Goal: Information Seeking & Learning: Check status

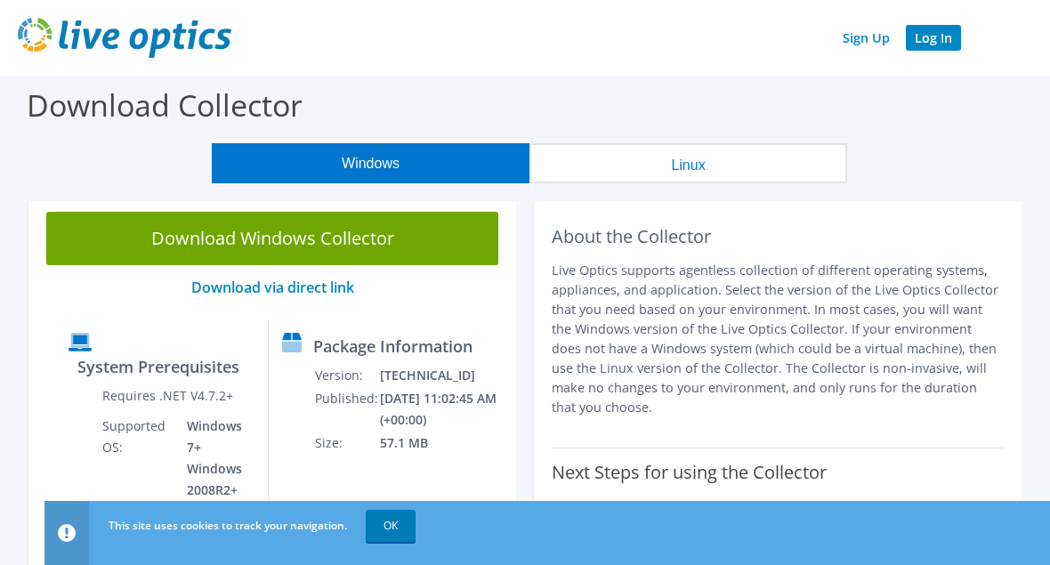
click at [955, 32] on link "Log In" at bounding box center [933, 38] width 55 height 26
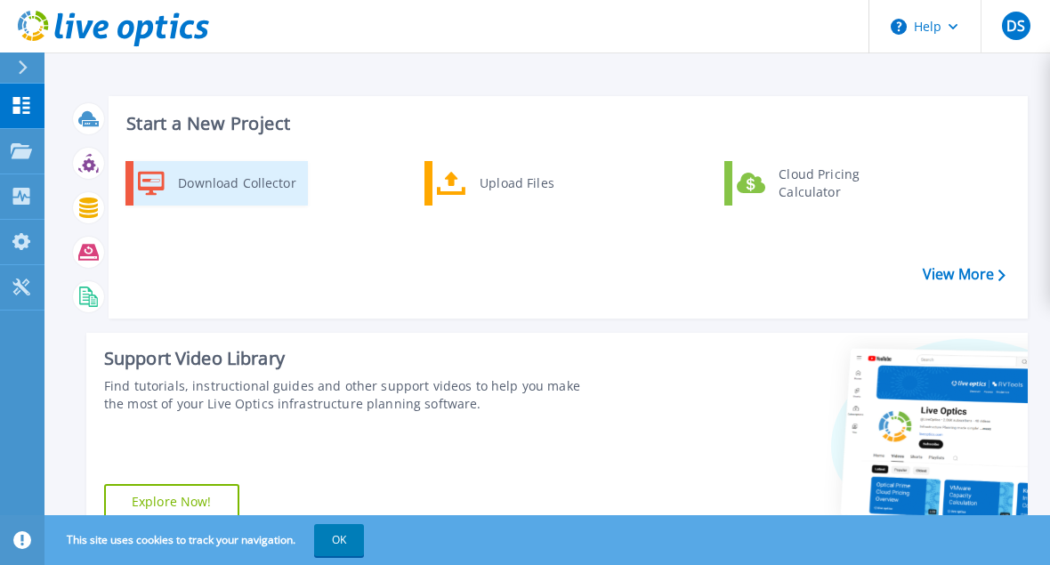
click at [200, 177] on div "Download Collector" at bounding box center [236, 183] width 134 height 36
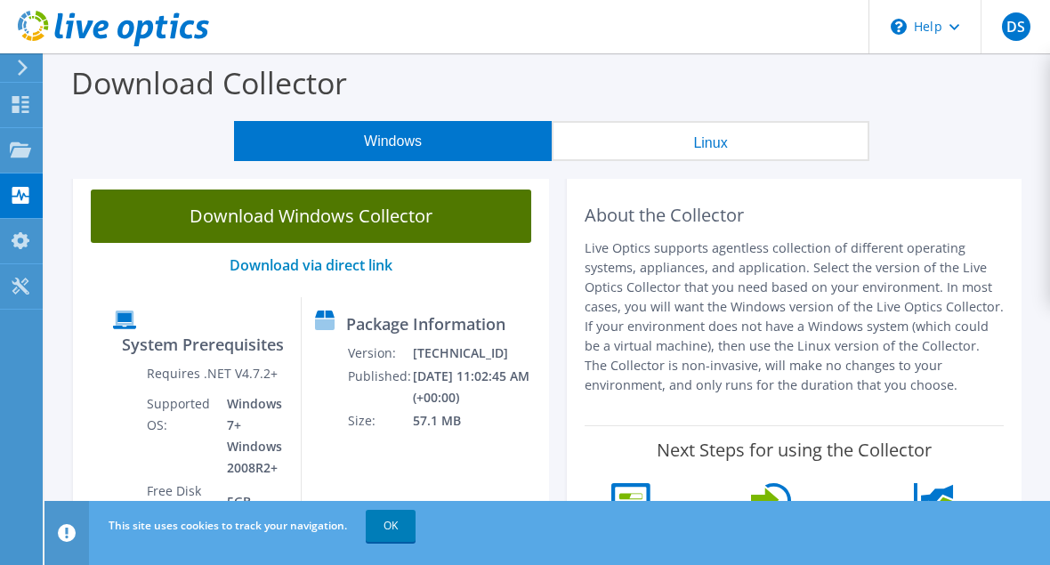
click at [317, 213] on link "Download Windows Collector" at bounding box center [311, 215] width 440 height 53
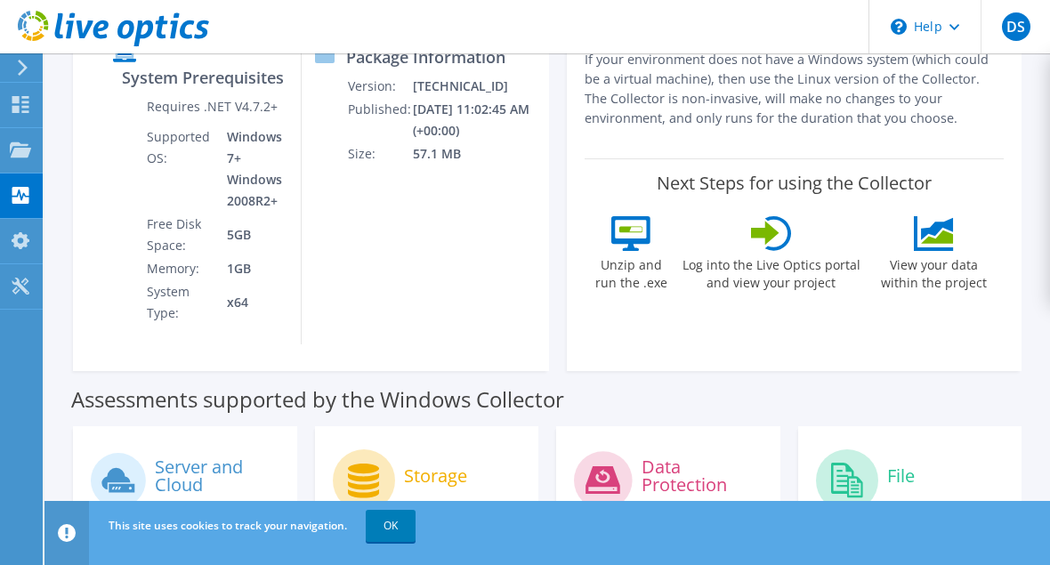
scroll to position [356, 0]
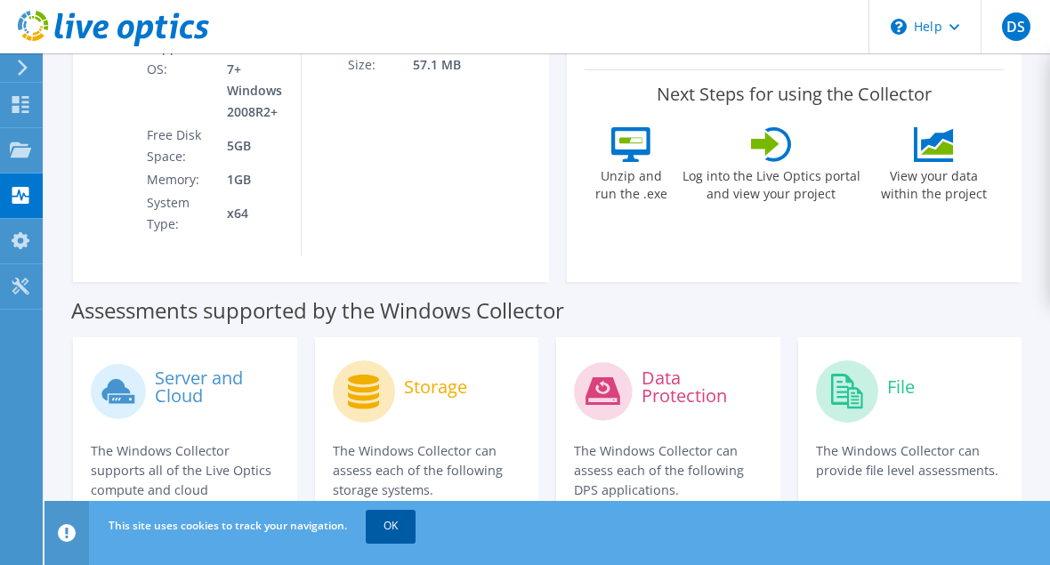
click at [402, 512] on link "OK" at bounding box center [391, 526] width 50 height 32
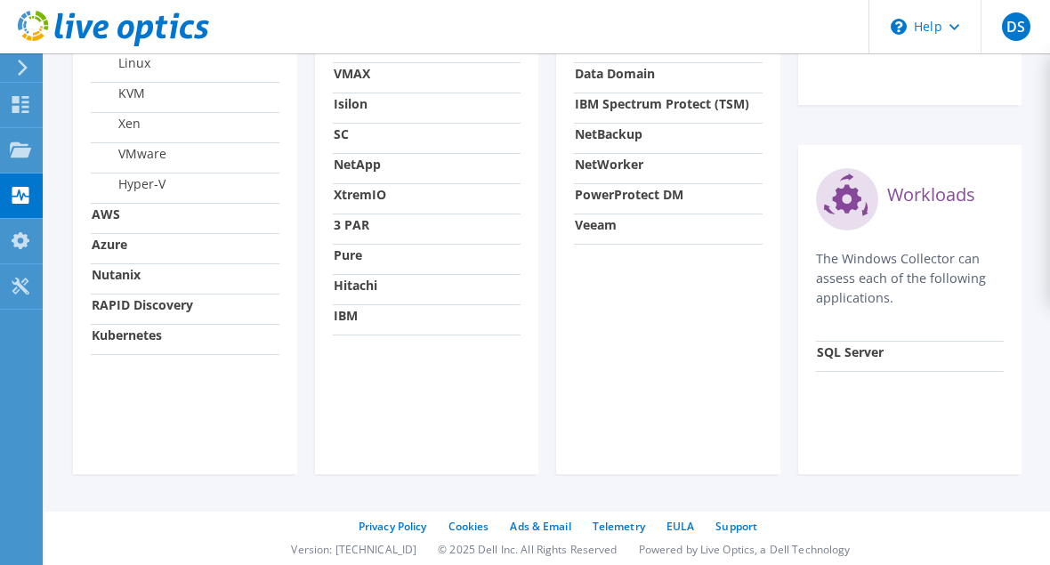
scroll to position [383, 0]
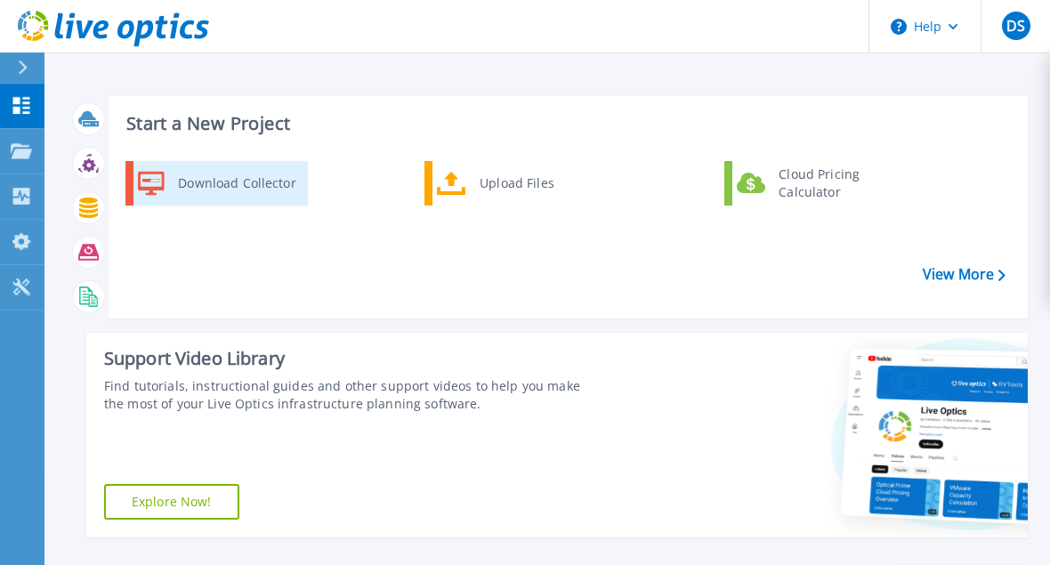
click at [209, 179] on div "Download Collector" at bounding box center [236, 183] width 134 height 36
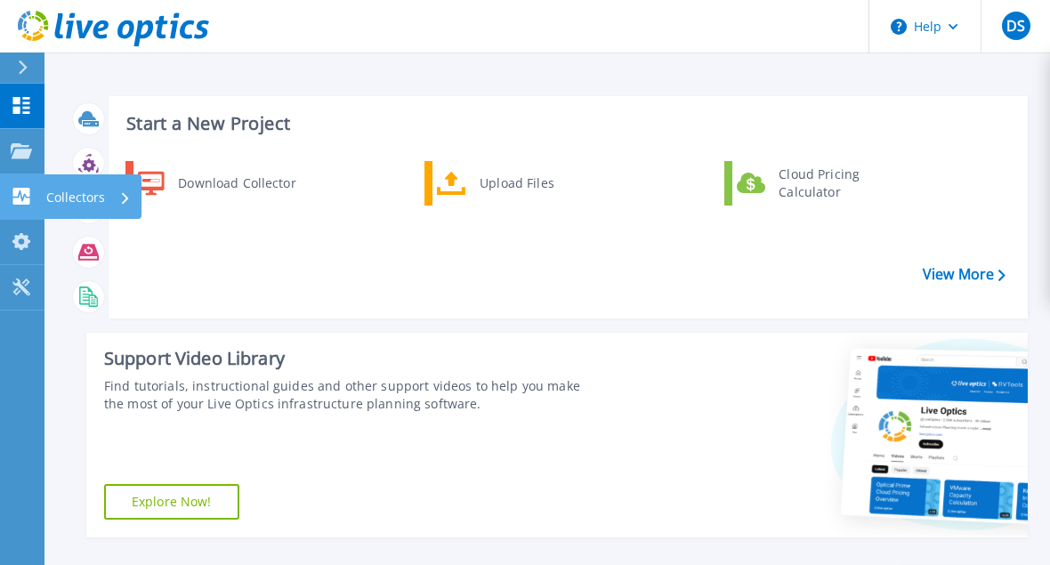
click at [12, 185] on link "Collectors Collectors" at bounding box center [22, 196] width 44 height 45
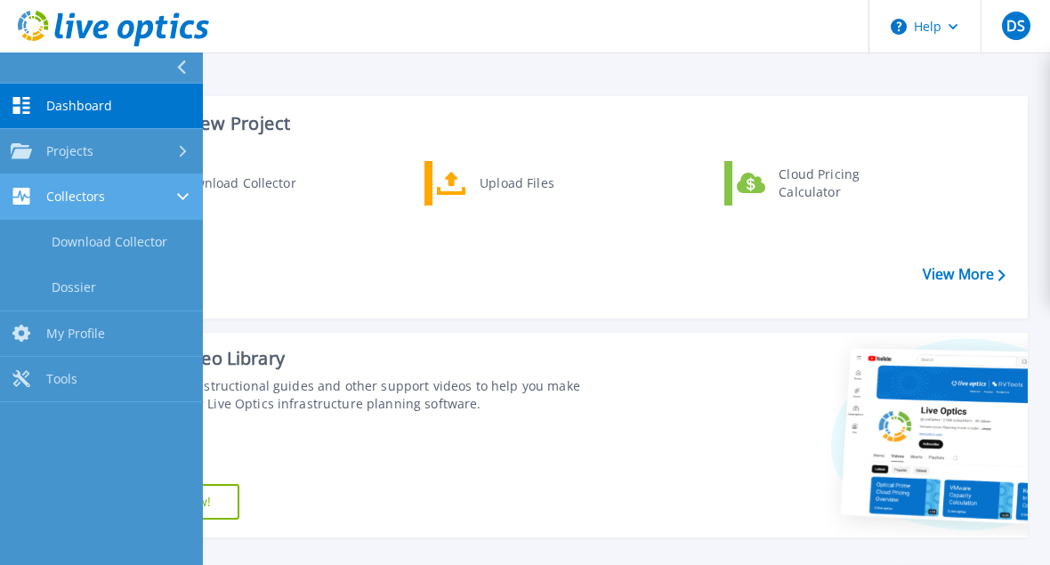
click at [85, 192] on span "Collectors" at bounding box center [75, 197] width 59 height 16
click at [81, 196] on span "Collectors" at bounding box center [75, 197] width 59 height 16
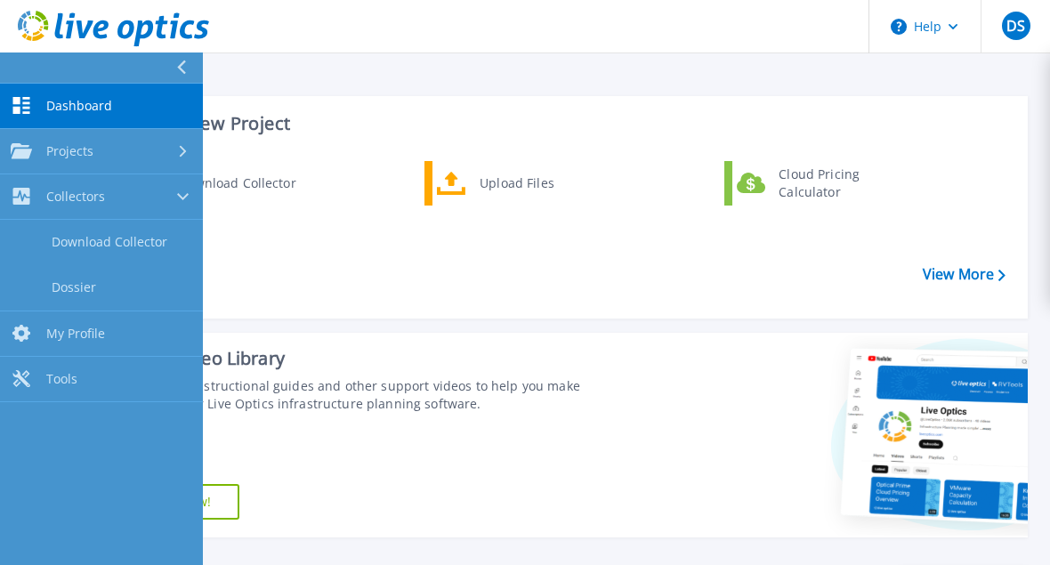
click at [477, 285] on div "Download Collector Upload Files Cloud Pricing Calculator" at bounding box center [565, 233] width 906 height 153
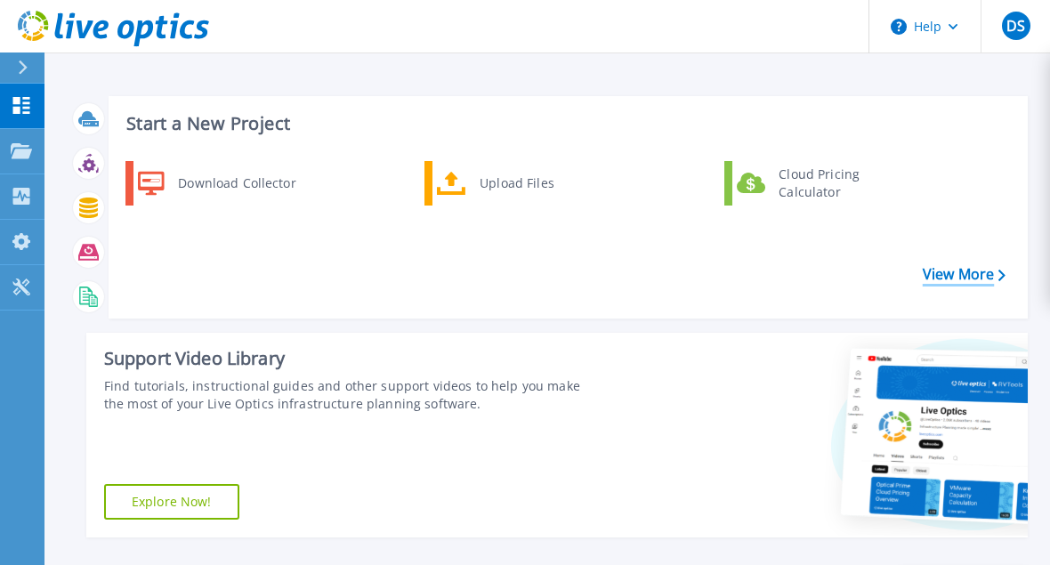
click at [946, 272] on link "View More" at bounding box center [963, 274] width 83 height 17
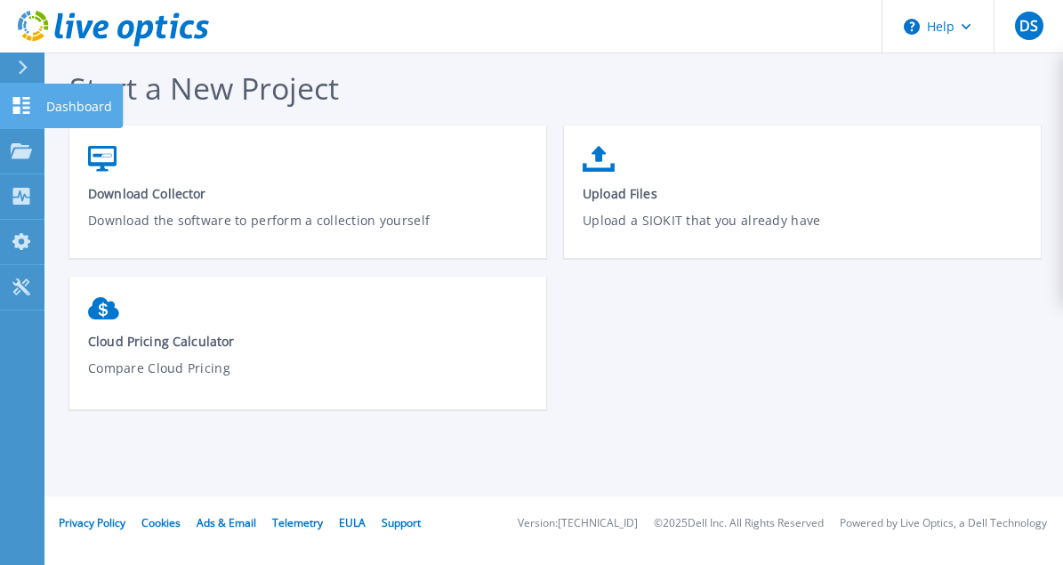
click at [18, 111] on icon at bounding box center [21, 105] width 17 height 17
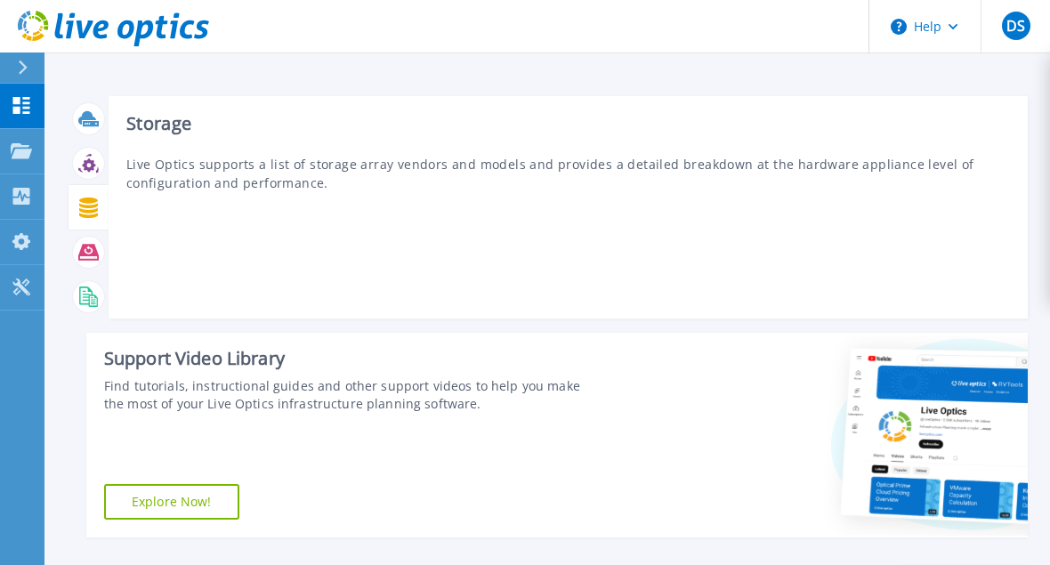
click at [85, 205] on icon at bounding box center [88, 207] width 19 height 20
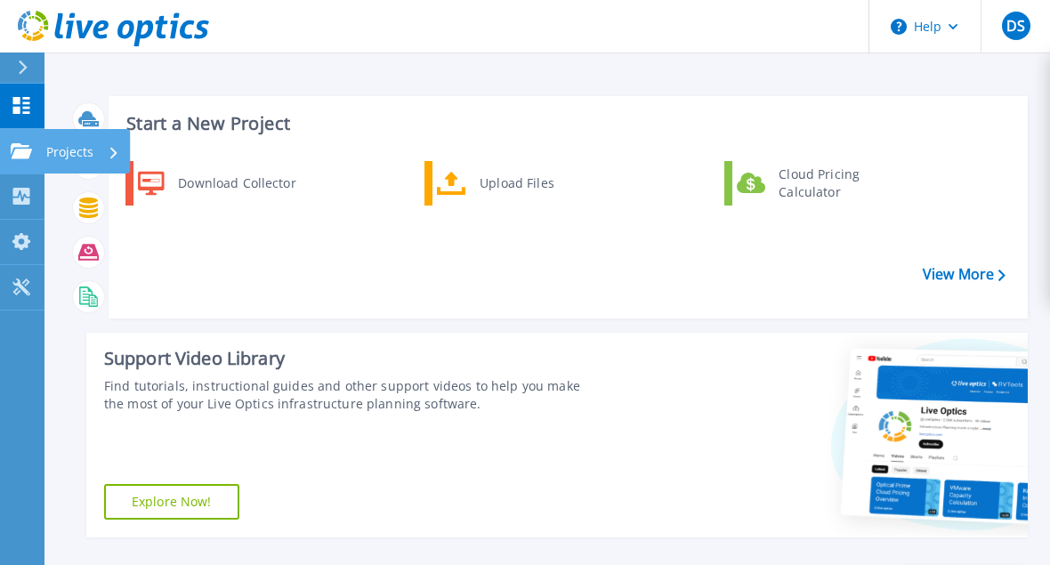
click at [87, 148] on p "Projects" at bounding box center [69, 152] width 47 height 46
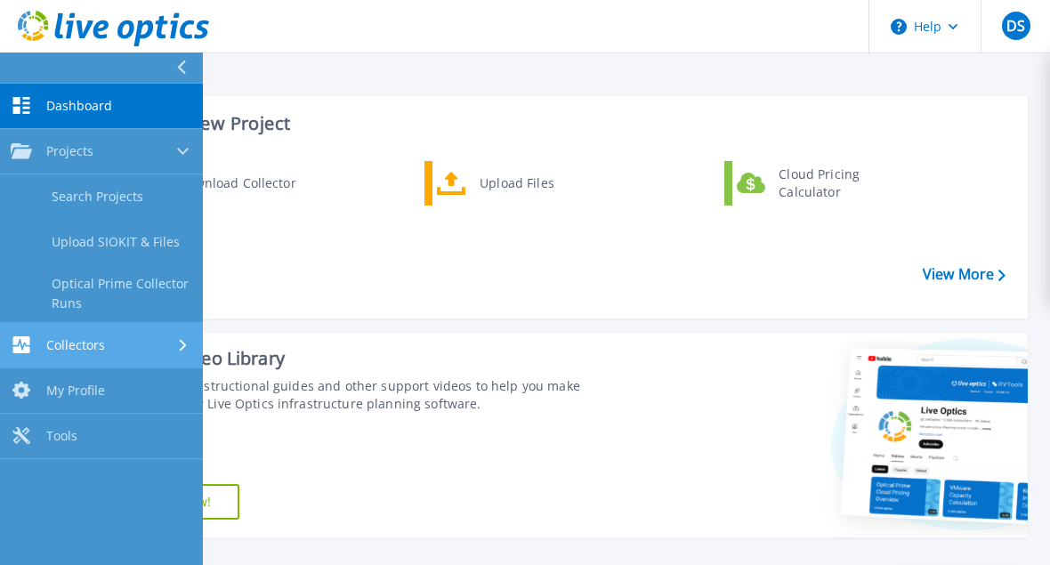
click at [68, 348] on span "Collectors" at bounding box center [75, 345] width 59 height 16
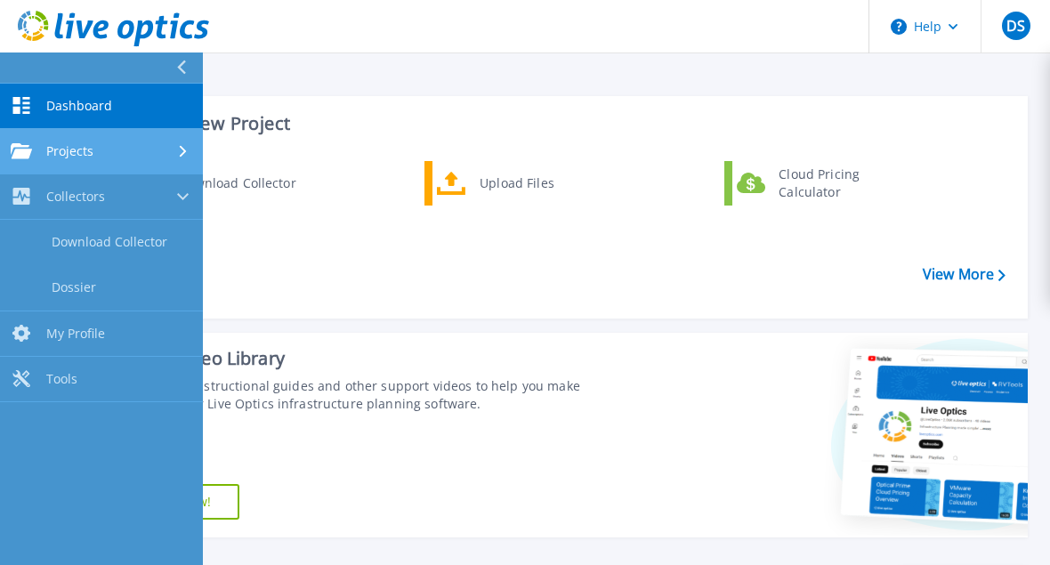
click at [91, 148] on span "Projects" at bounding box center [69, 151] width 47 height 16
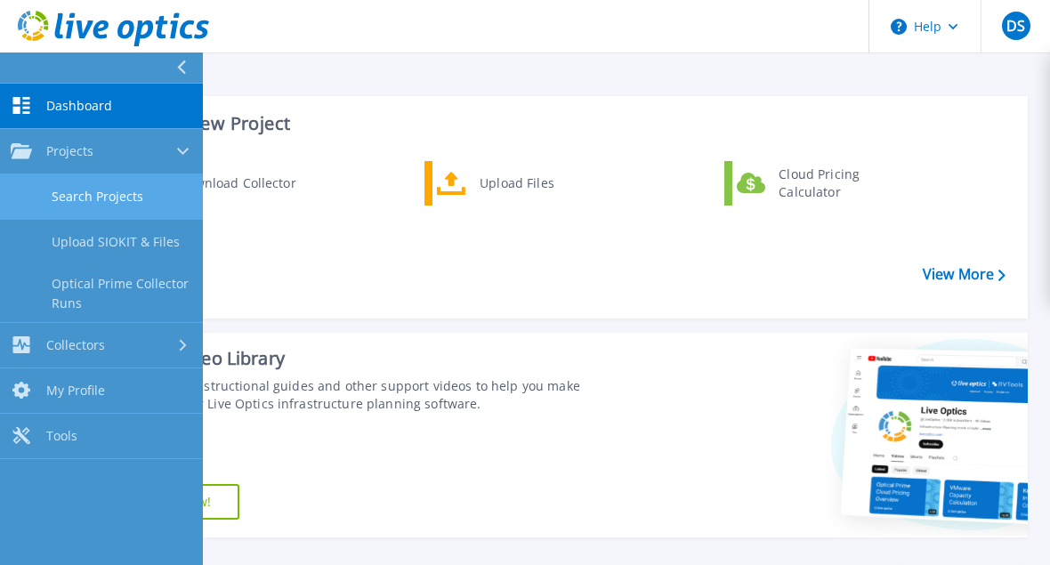
click at [93, 191] on link "Search Projects" at bounding box center [101, 196] width 203 height 45
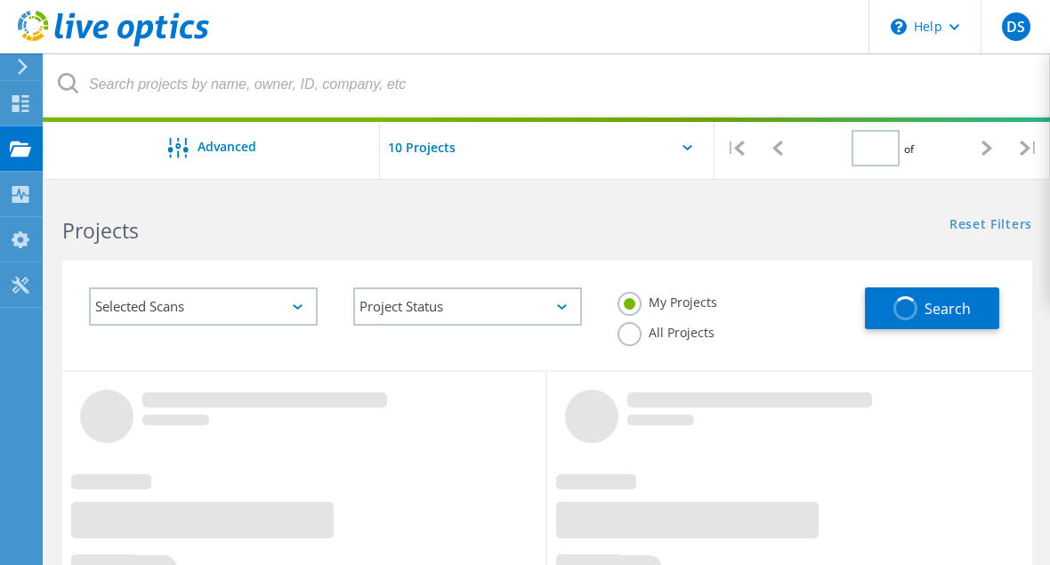
type input "1"
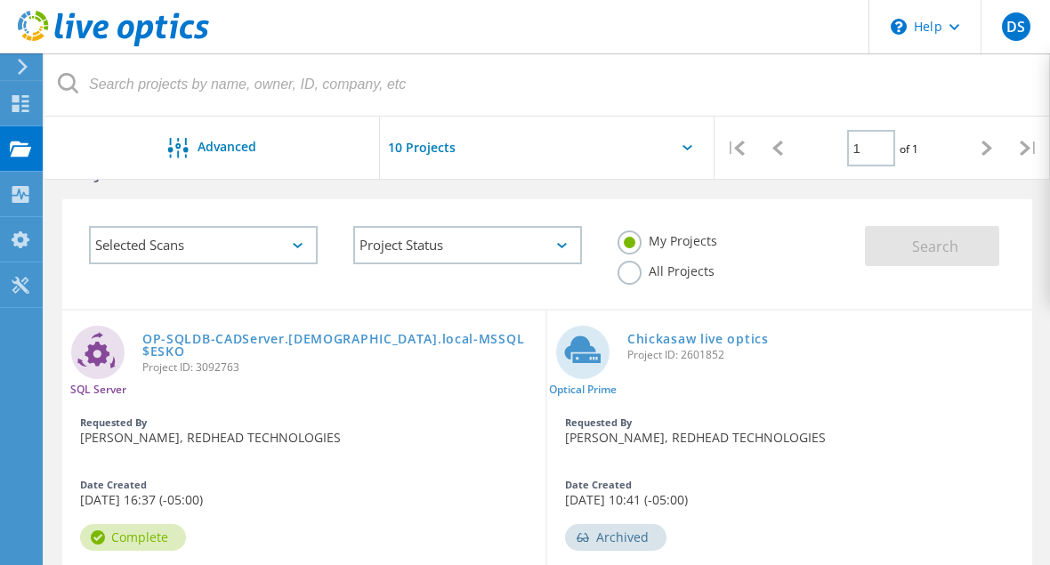
scroll to position [150, 0]
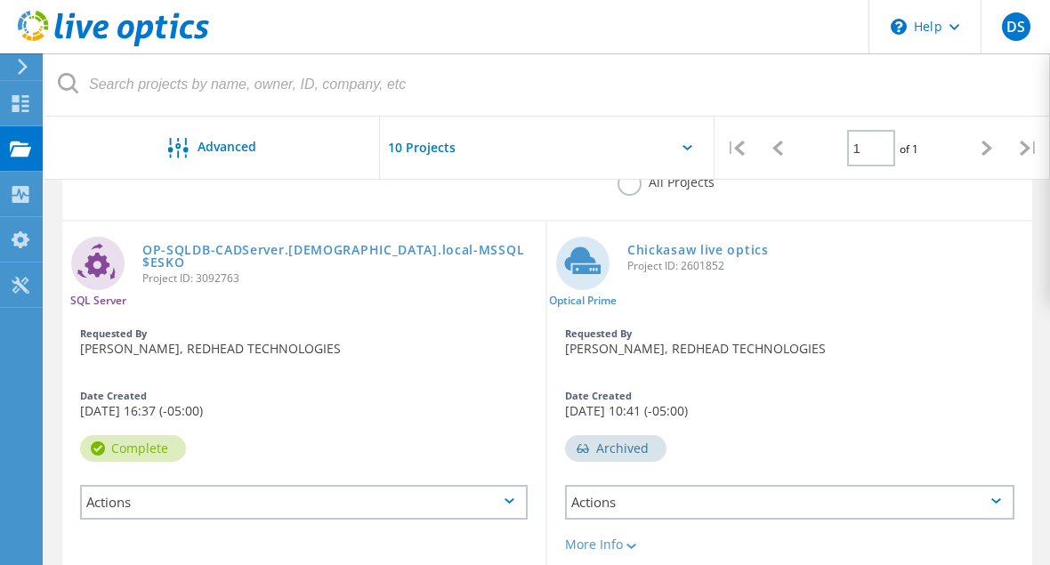
click at [154, 503] on div "Actions" at bounding box center [303, 502] width 447 height 35
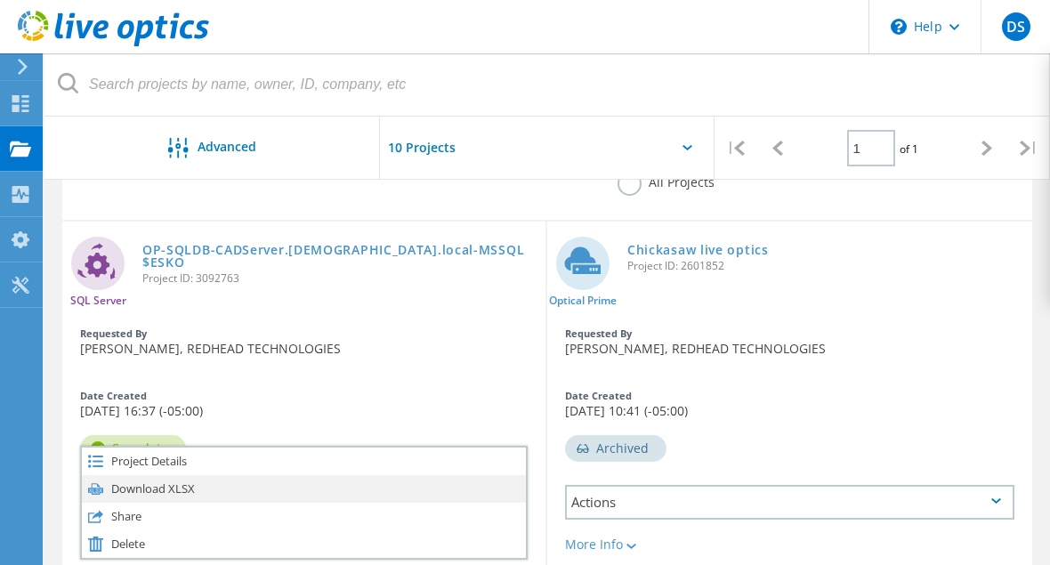
scroll to position [328, 0]
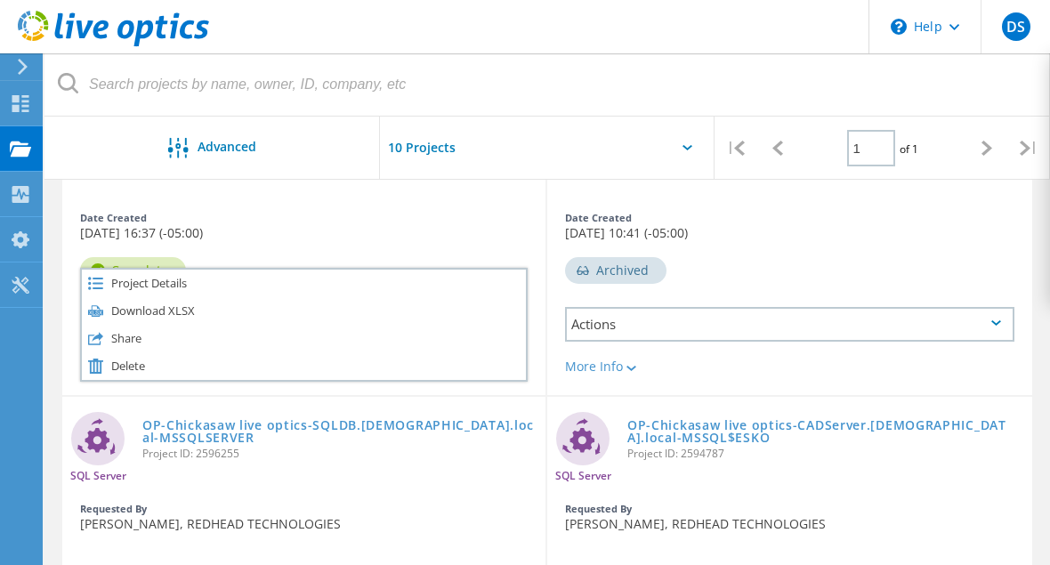
click at [493, 233] on div "Date Created 10/15/2025, 16:37 (-05:00)" at bounding box center [303, 226] width 483 height 44
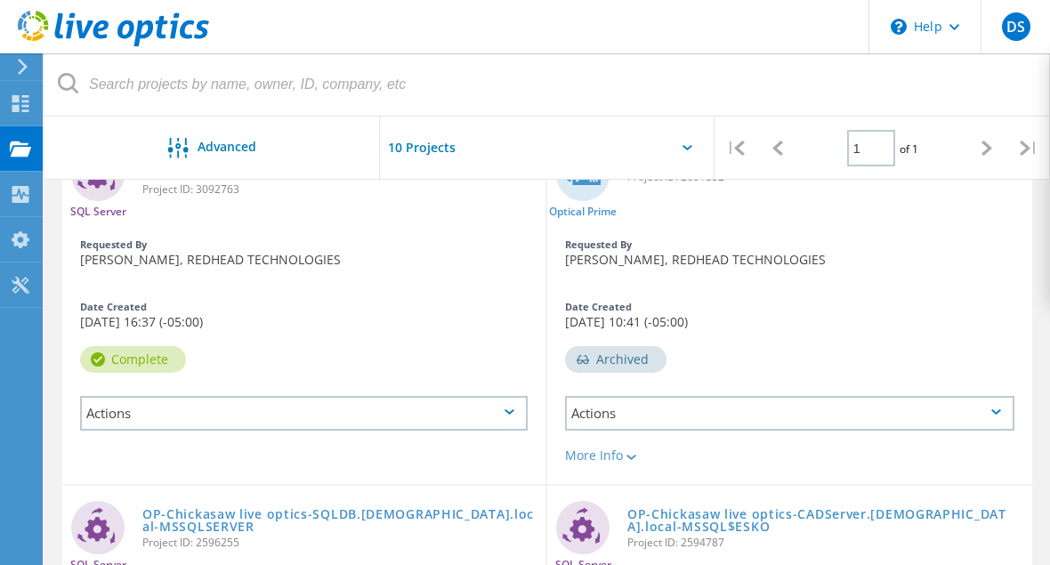
scroll to position [0, 0]
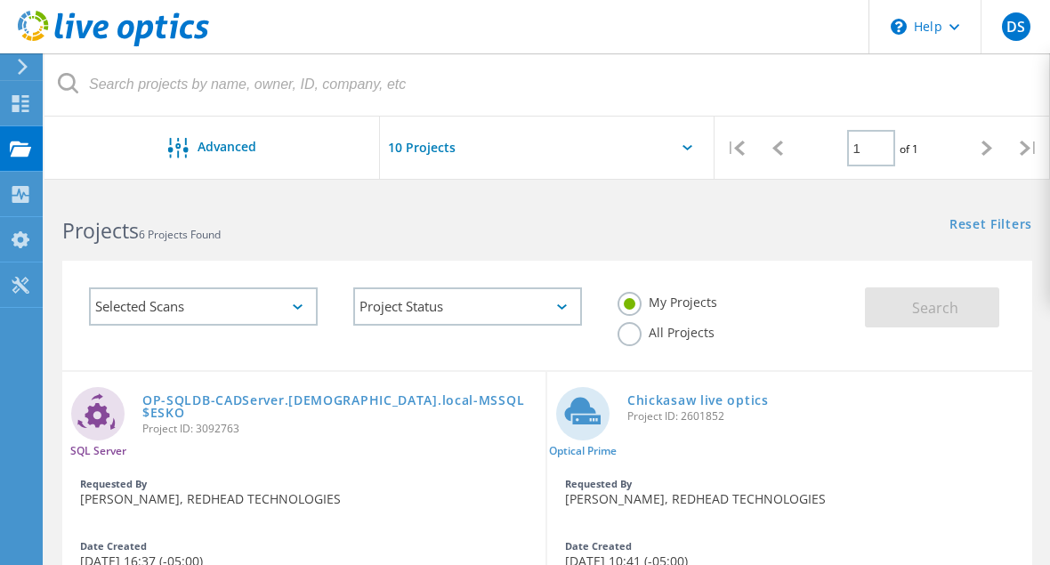
click at [437, 148] on input "text" at bounding box center [469, 148] width 178 height 62
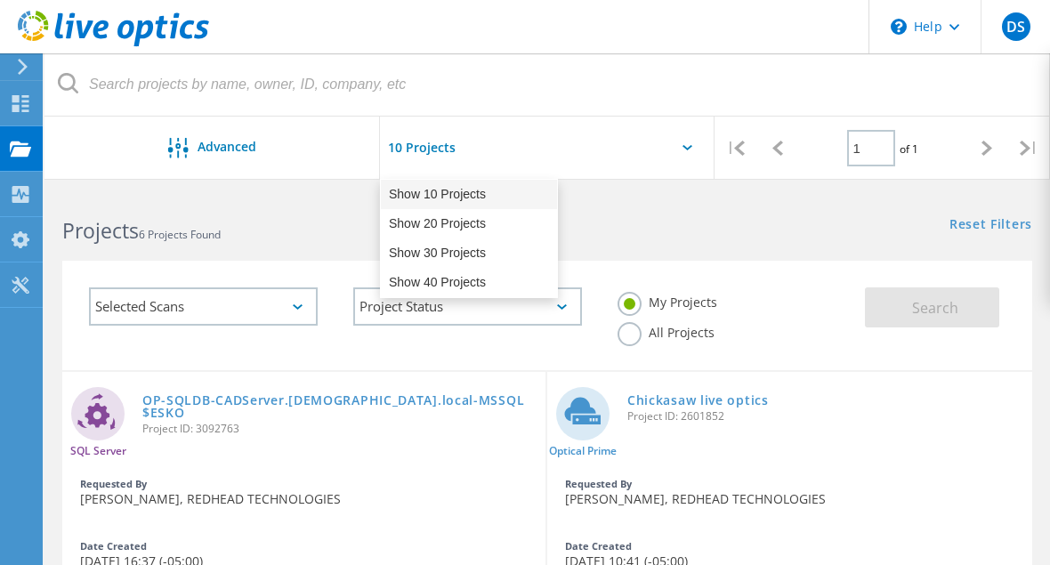
click at [442, 191] on div "Show 10 Projects" at bounding box center [469, 194] width 176 height 29
type input "Show 10 Projects"
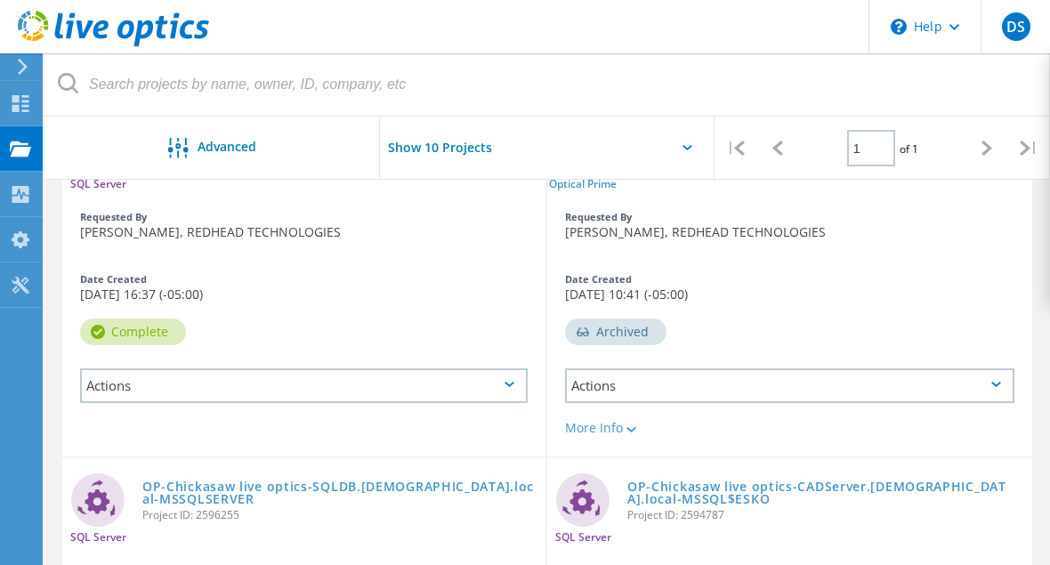
scroll to position [178, 0]
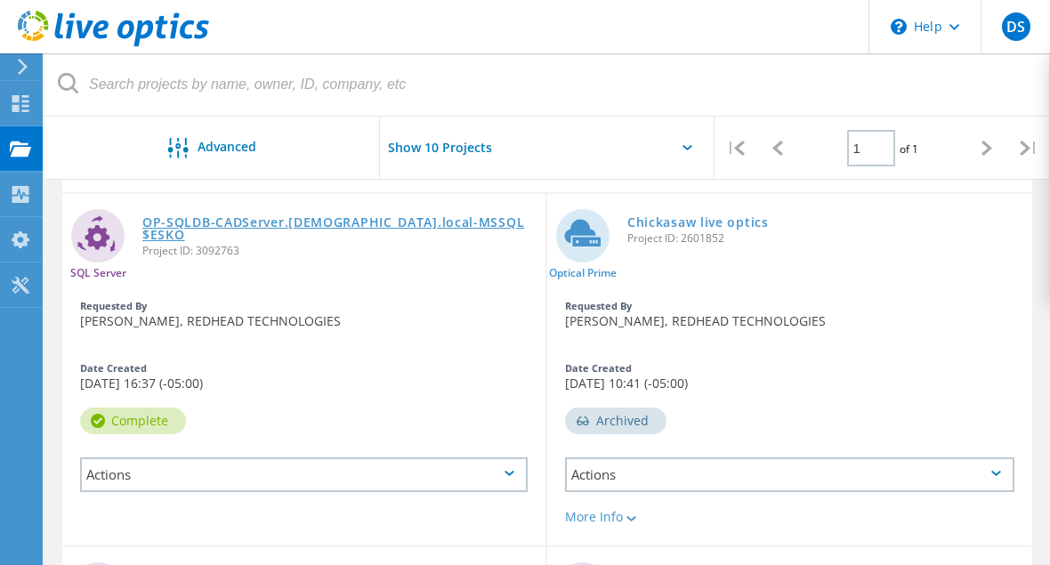
click at [264, 220] on link "OP-SQLDB-CADServer.[DEMOGRAPHIC_DATA].local-MSSQL$ESKO" at bounding box center [339, 228] width 394 height 25
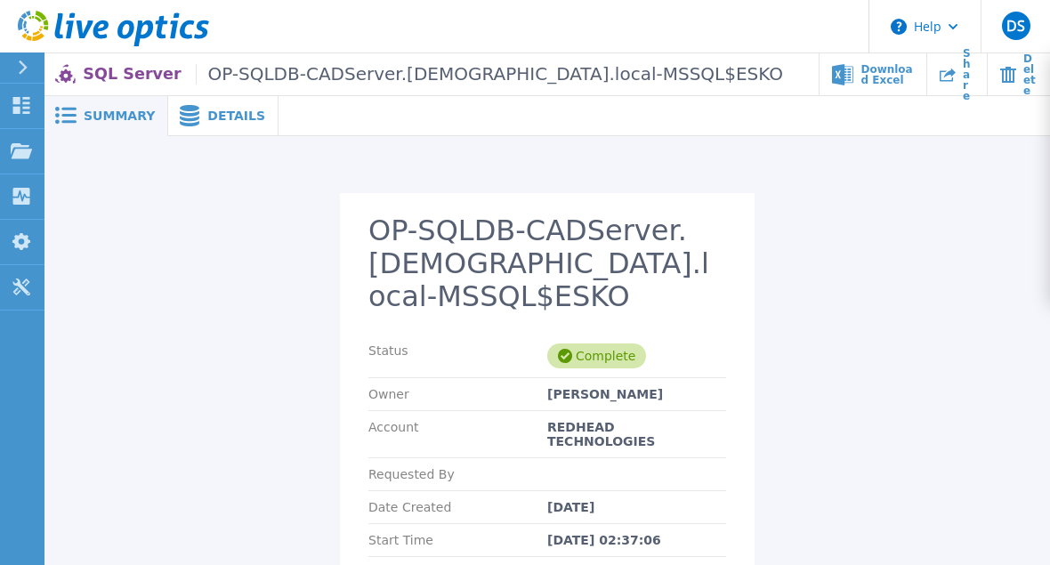
click at [207, 118] on span "Details" at bounding box center [236, 115] width 58 height 12
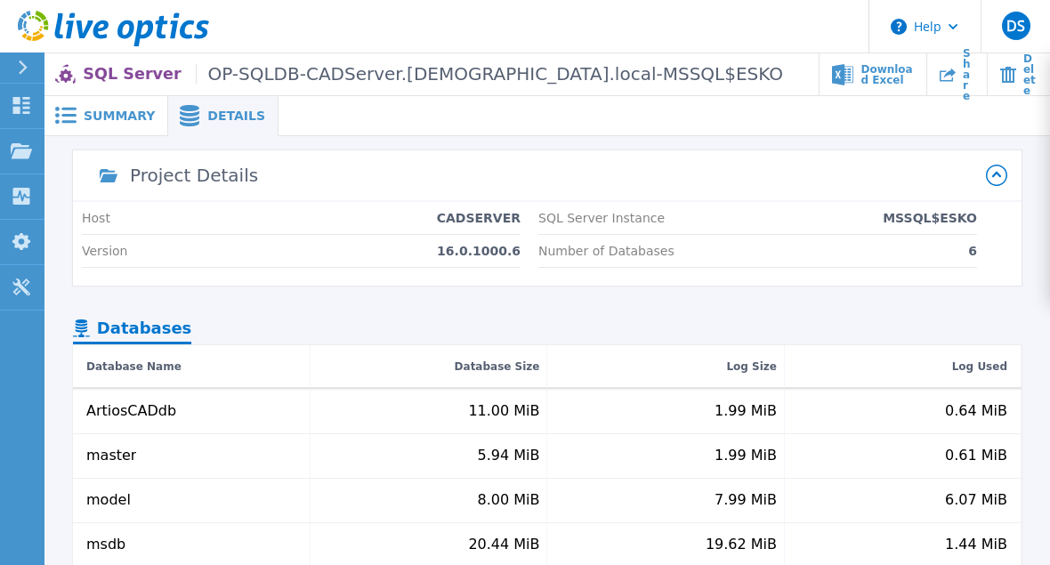
click at [93, 117] on span "Summary" at bounding box center [119, 115] width 71 height 12
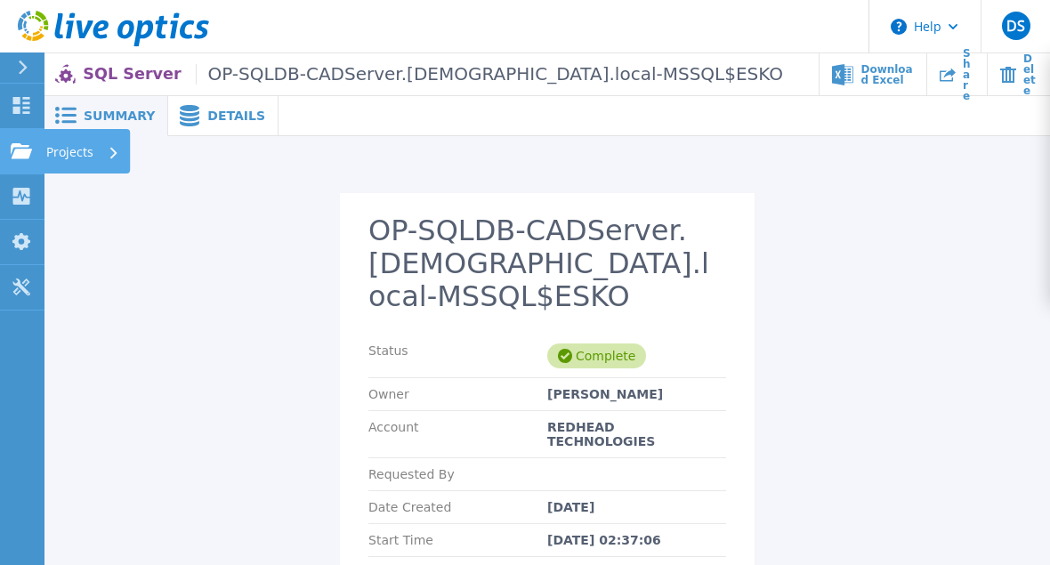
click at [76, 149] on p "Projects" at bounding box center [69, 152] width 47 height 46
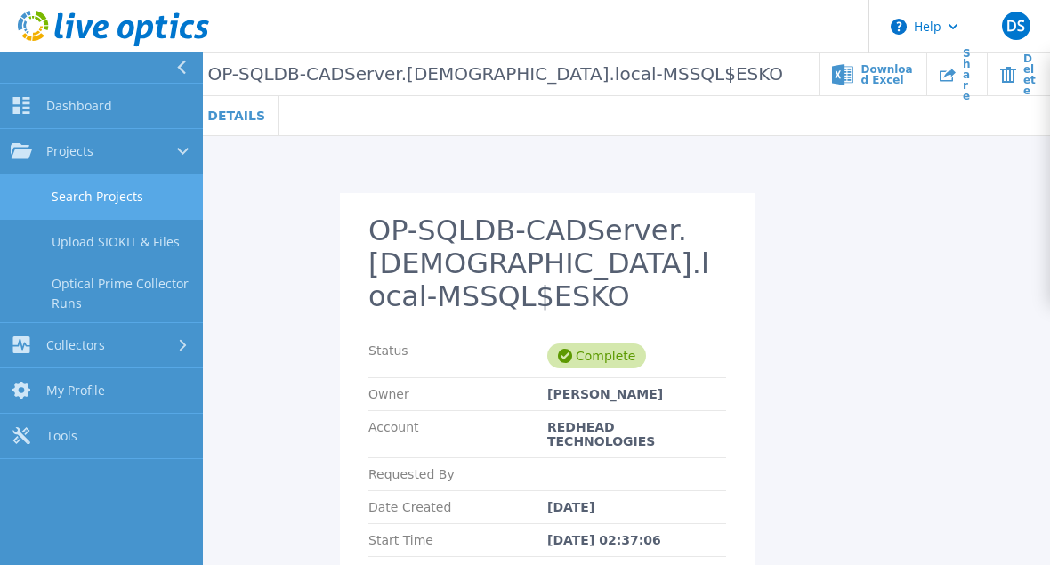
click at [121, 192] on link "Search Projects" at bounding box center [101, 196] width 203 height 45
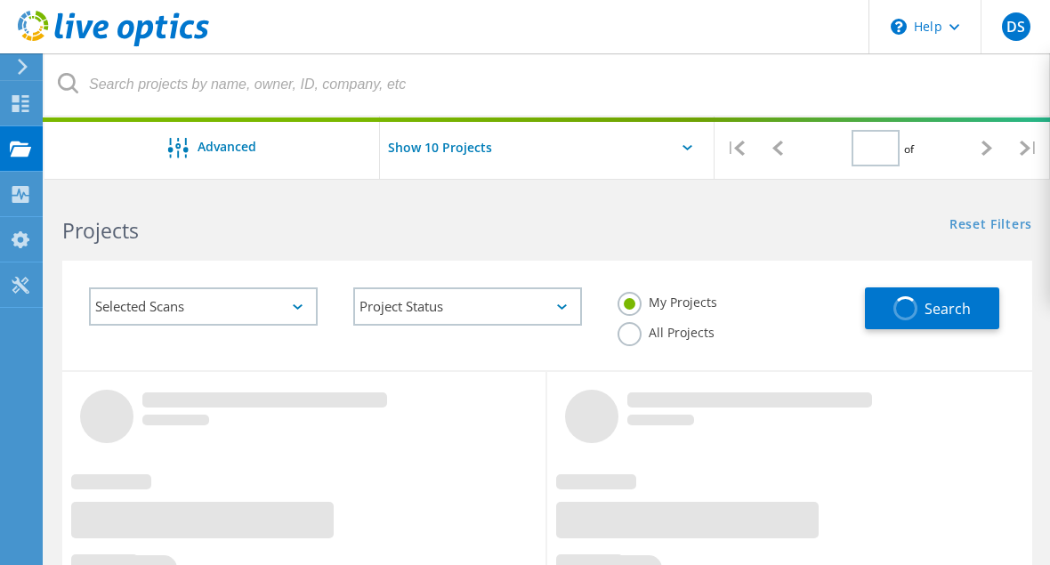
type input "1"
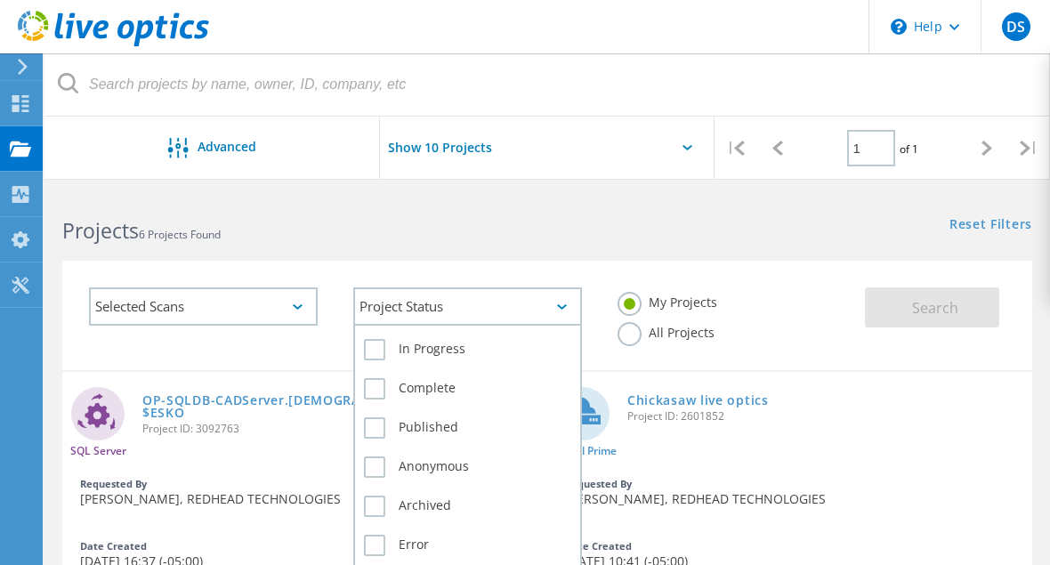
click at [363, 304] on div "Project Status" at bounding box center [467, 306] width 229 height 38
click at [376, 345] on label "In Progress" at bounding box center [467, 349] width 207 height 21
click at [0, 0] on input "In Progress" at bounding box center [0, 0] width 0 height 0
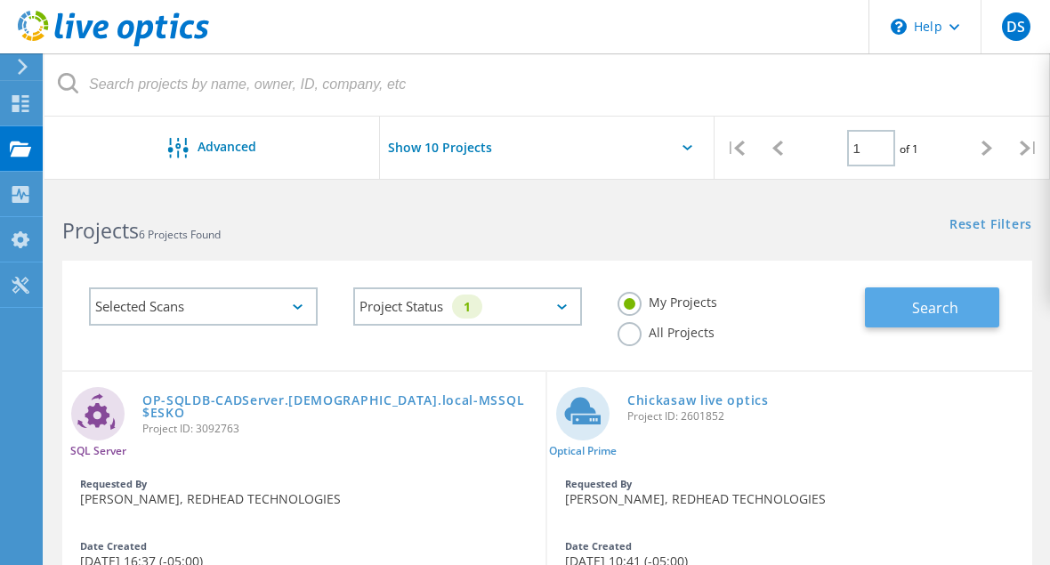
click at [930, 316] on span "Search" at bounding box center [935, 308] width 46 height 20
